Goal: Navigation & Orientation: Find specific page/section

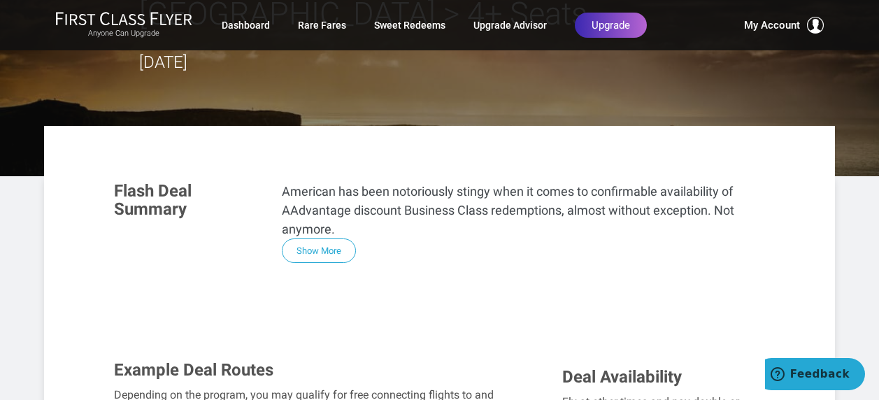
scroll to position [222, 0]
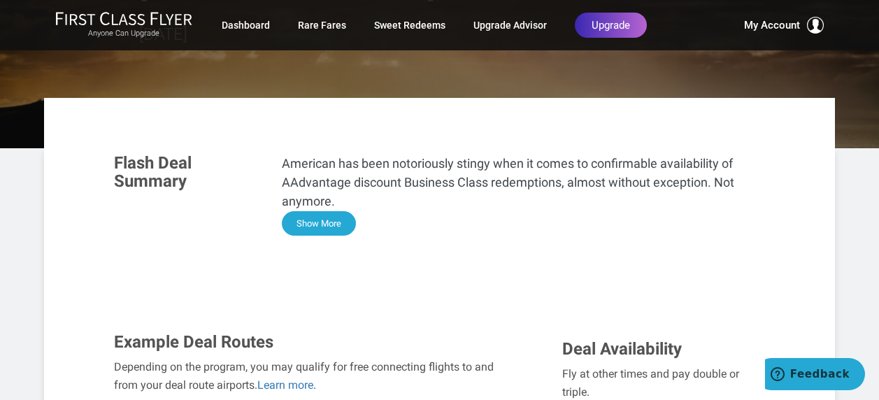
click at [311, 211] on button "Show More" at bounding box center [319, 223] width 74 height 24
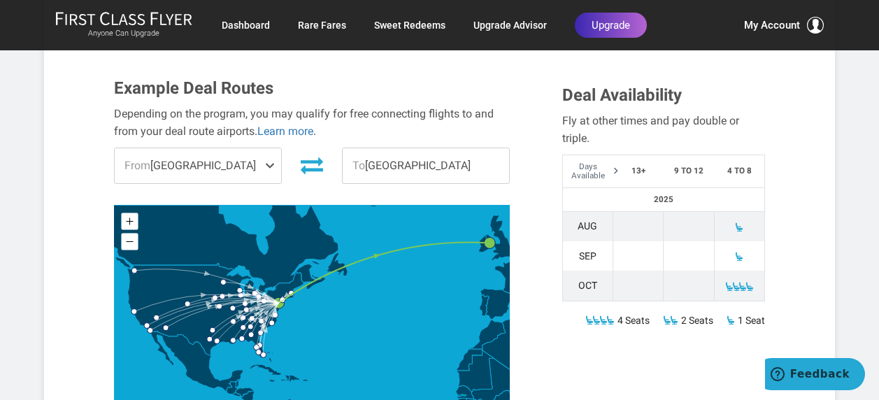
scroll to position [1691, 0]
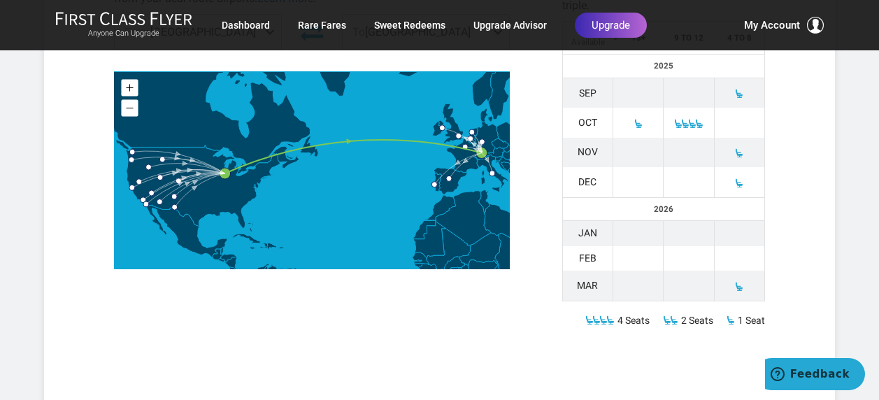
scroll to position [610, 0]
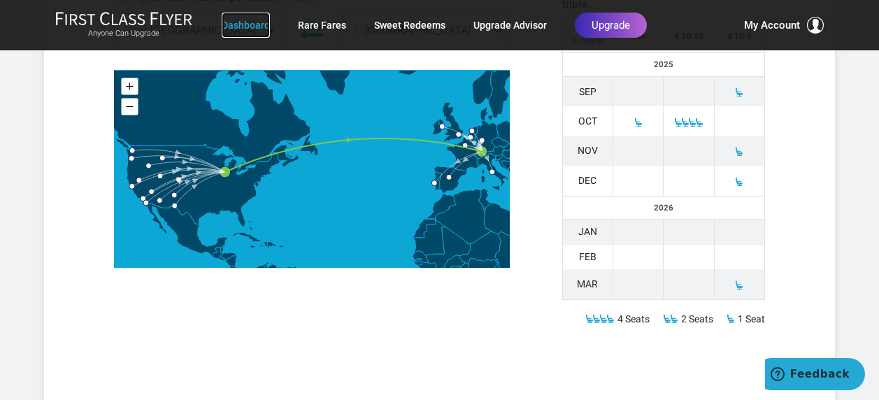
click at [255, 29] on link "Dashboard" at bounding box center [246, 25] width 48 height 25
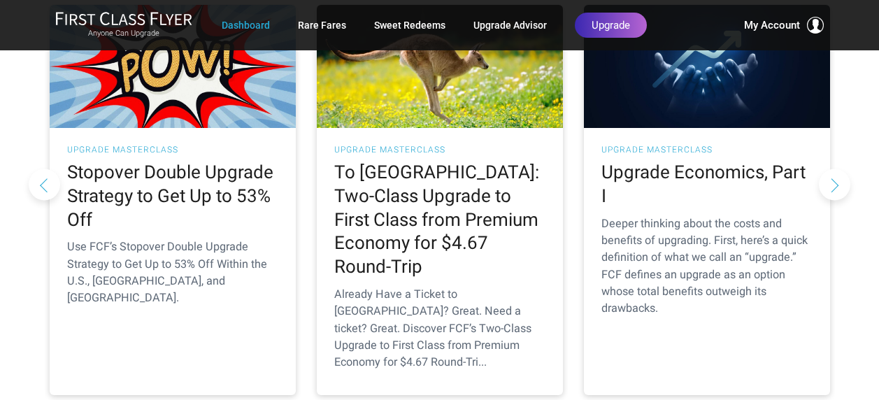
scroll to position [267, 0]
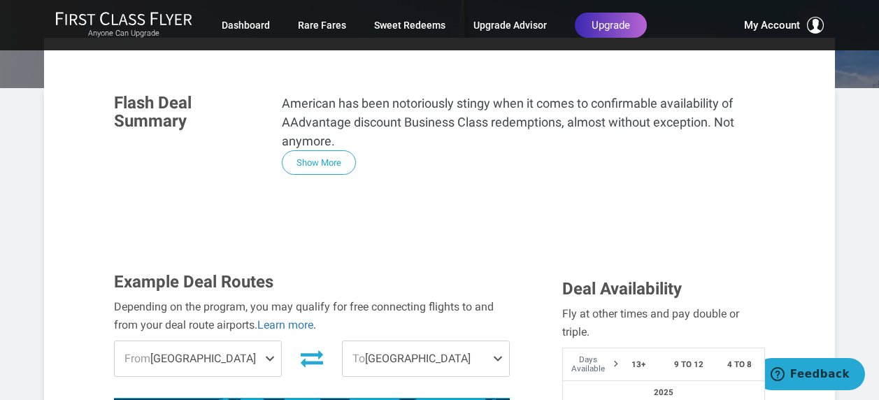
scroll to position [227, 0]
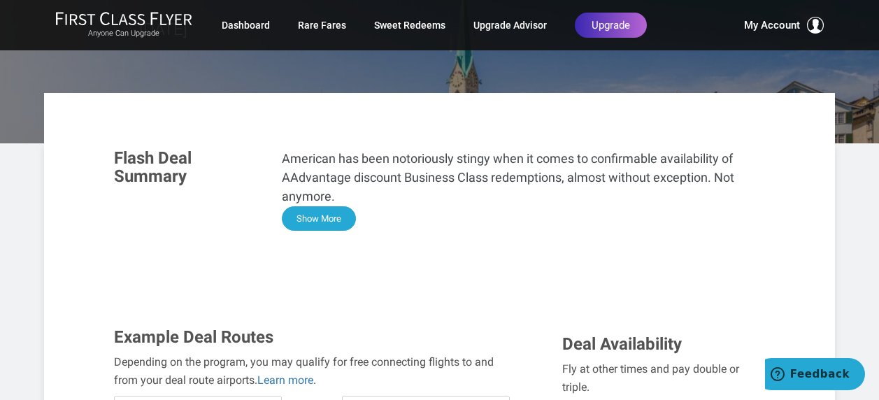
click at [337, 206] on button "Show More" at bounding box center [319, 218] width 74 height 24
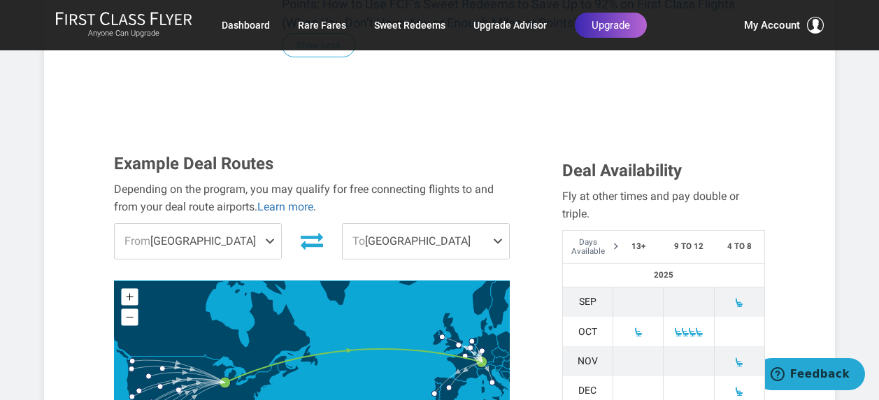
scroll to position [1266, 0]
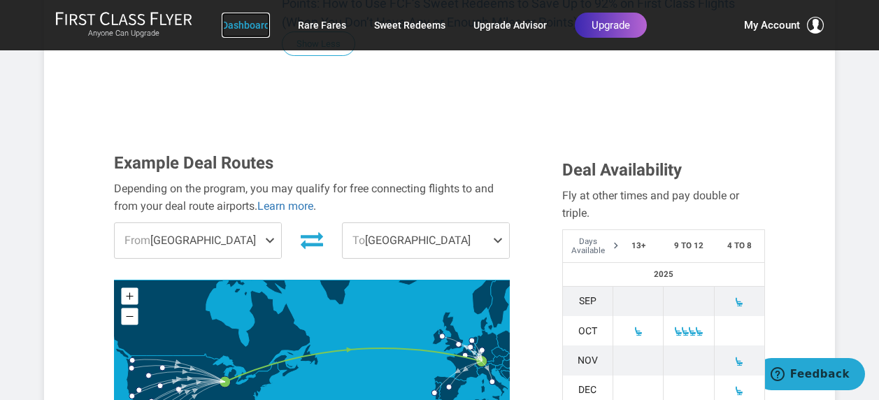
click at [256, 27] on link "Dashboard" at bounding box center [246, 25] width 48 height 25
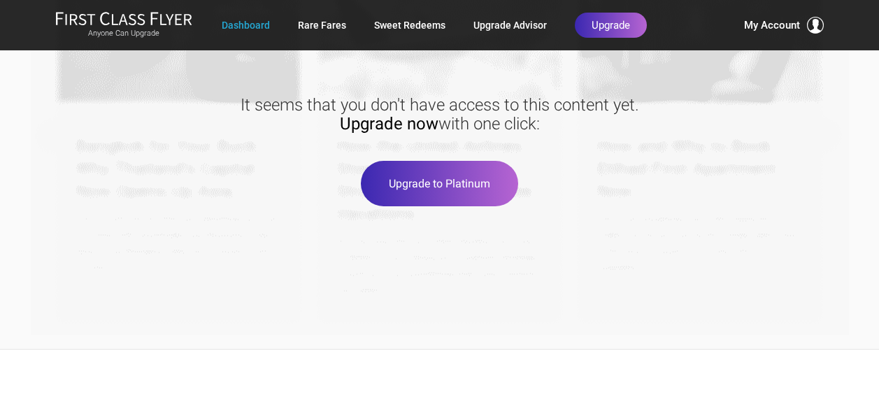
scroll to position [2139, 0]
